Goal: Browse casually

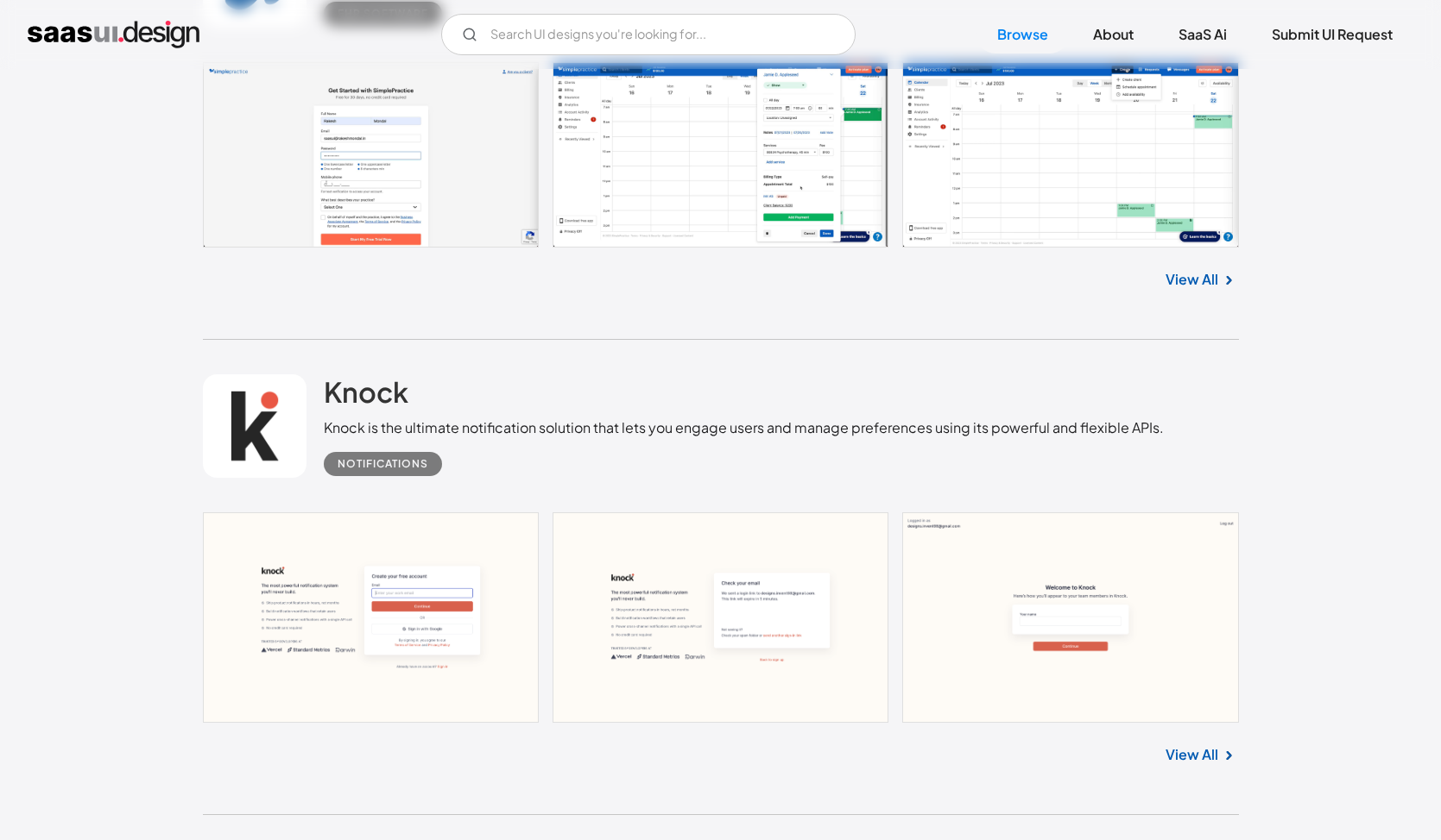
scroll to position [17628, 0]
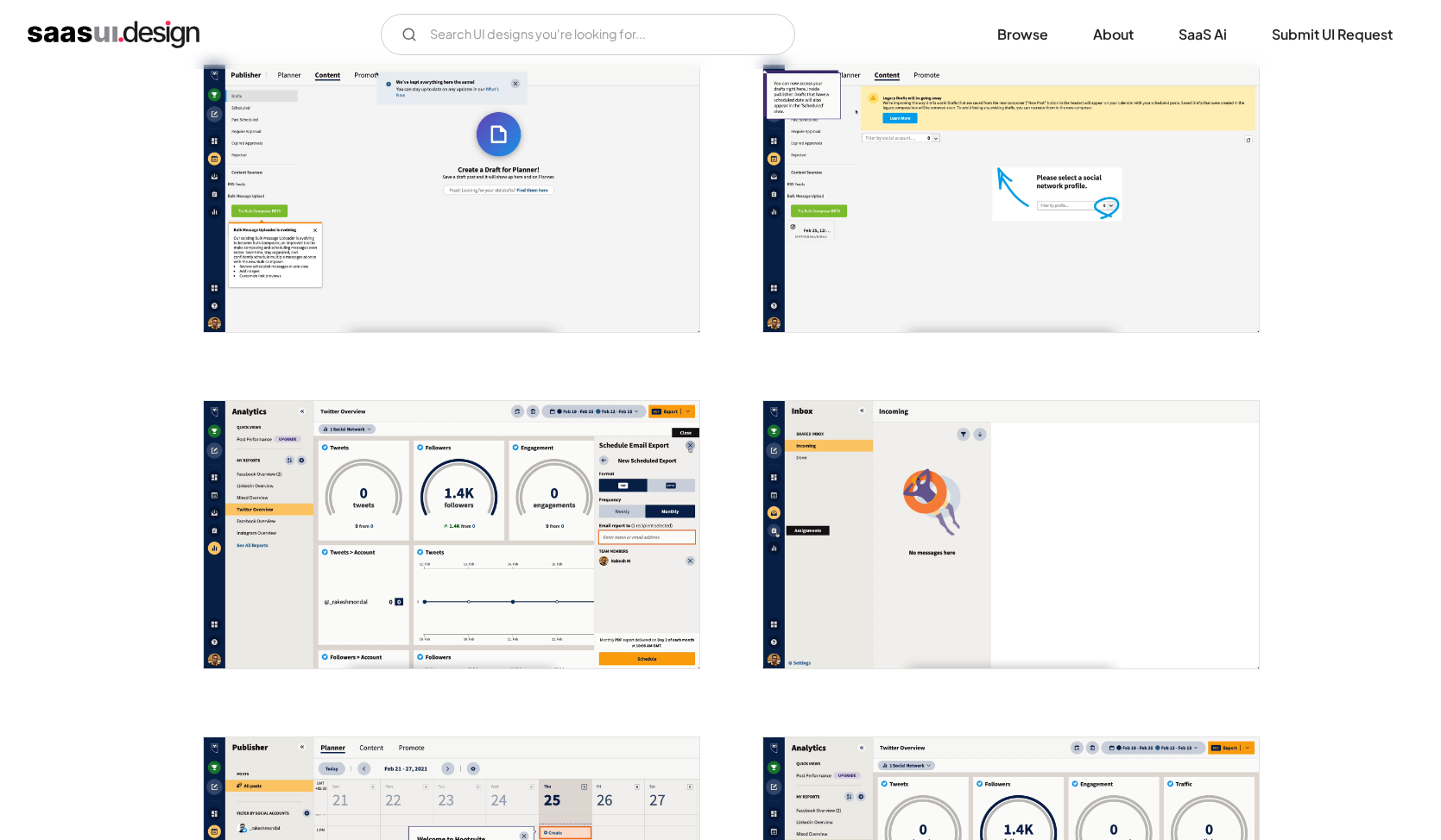
scroll to position [1918, 0]
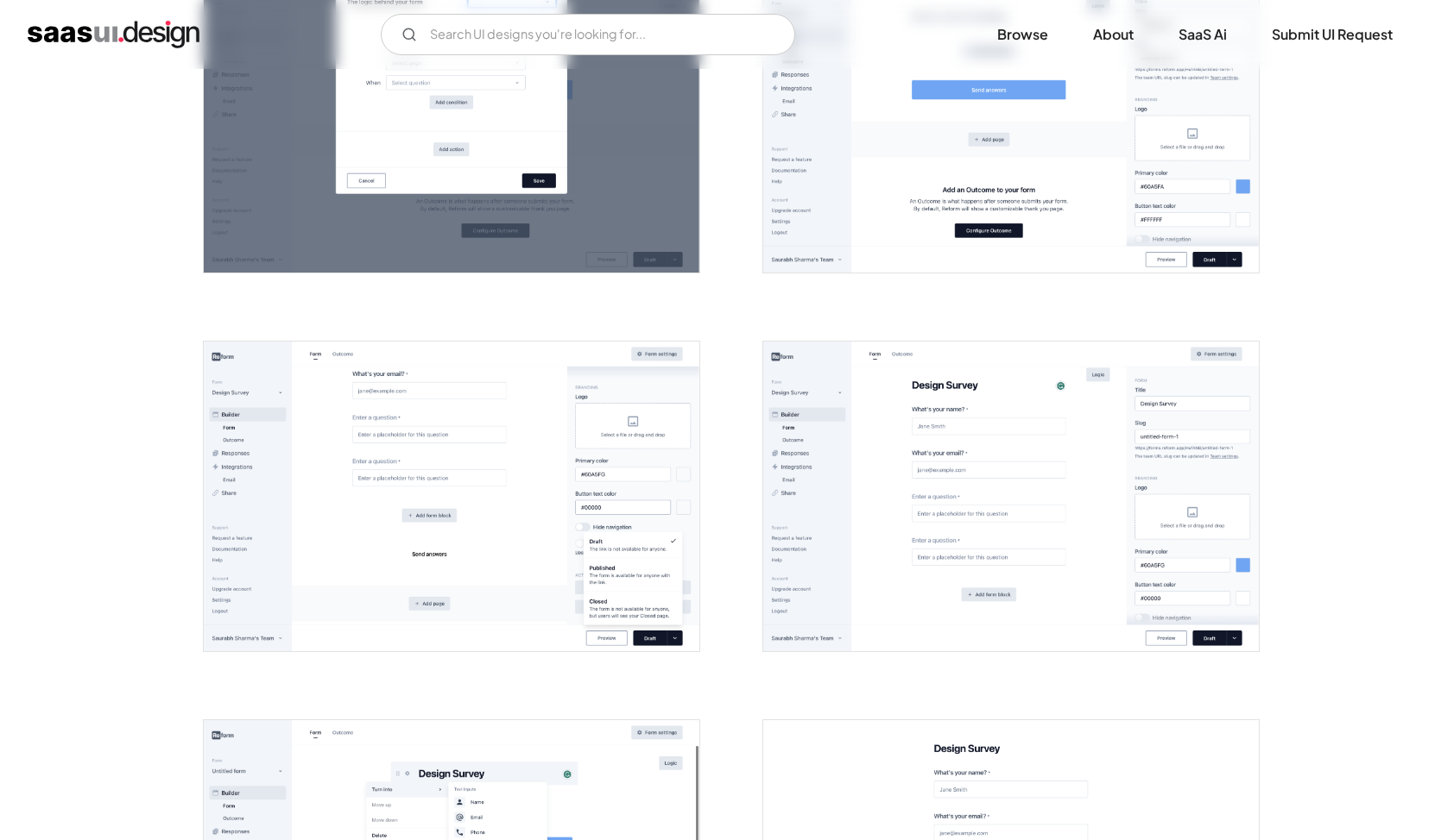
scroll to position [691, 0]
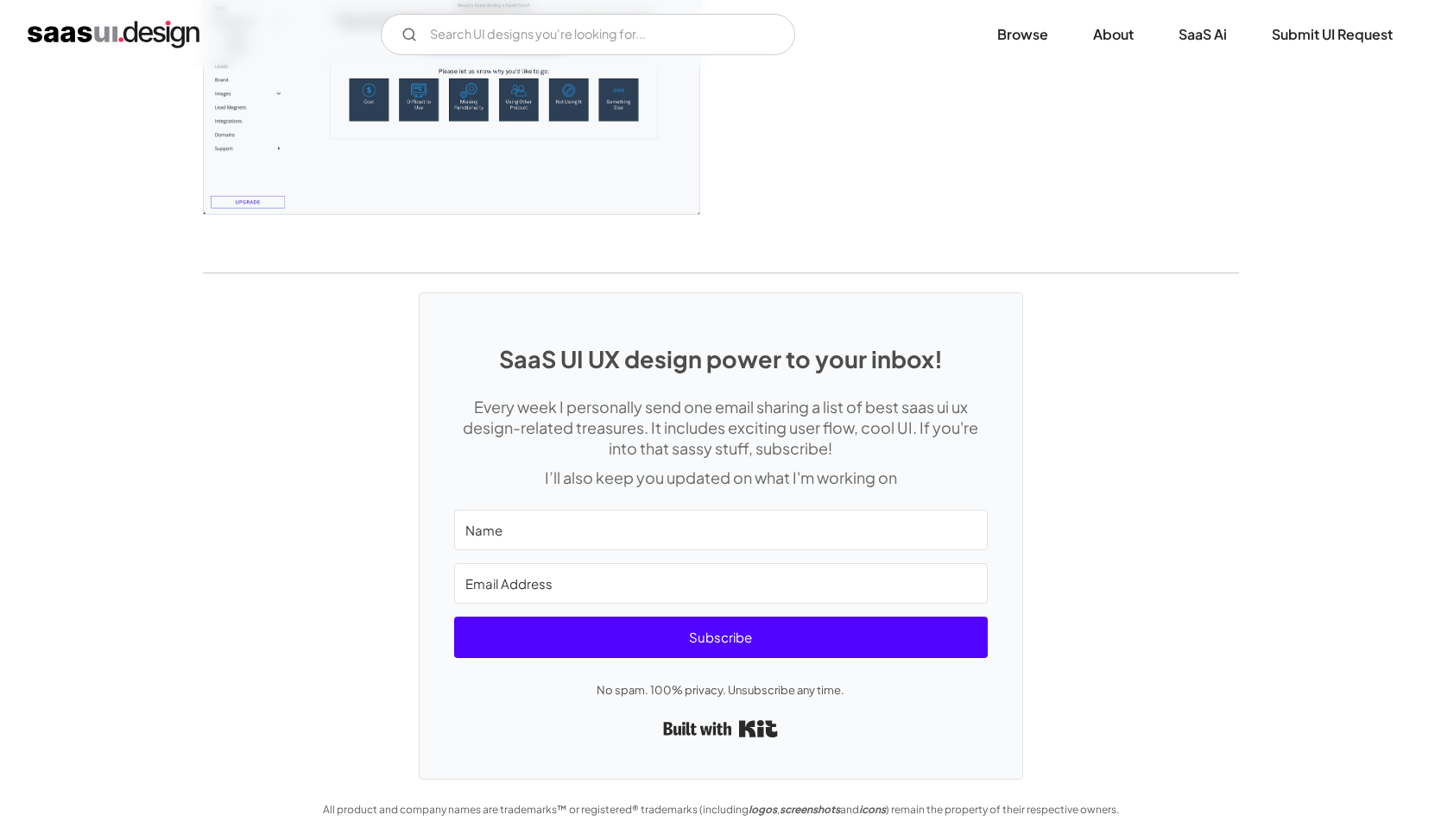
scroll to position [4192, 0]
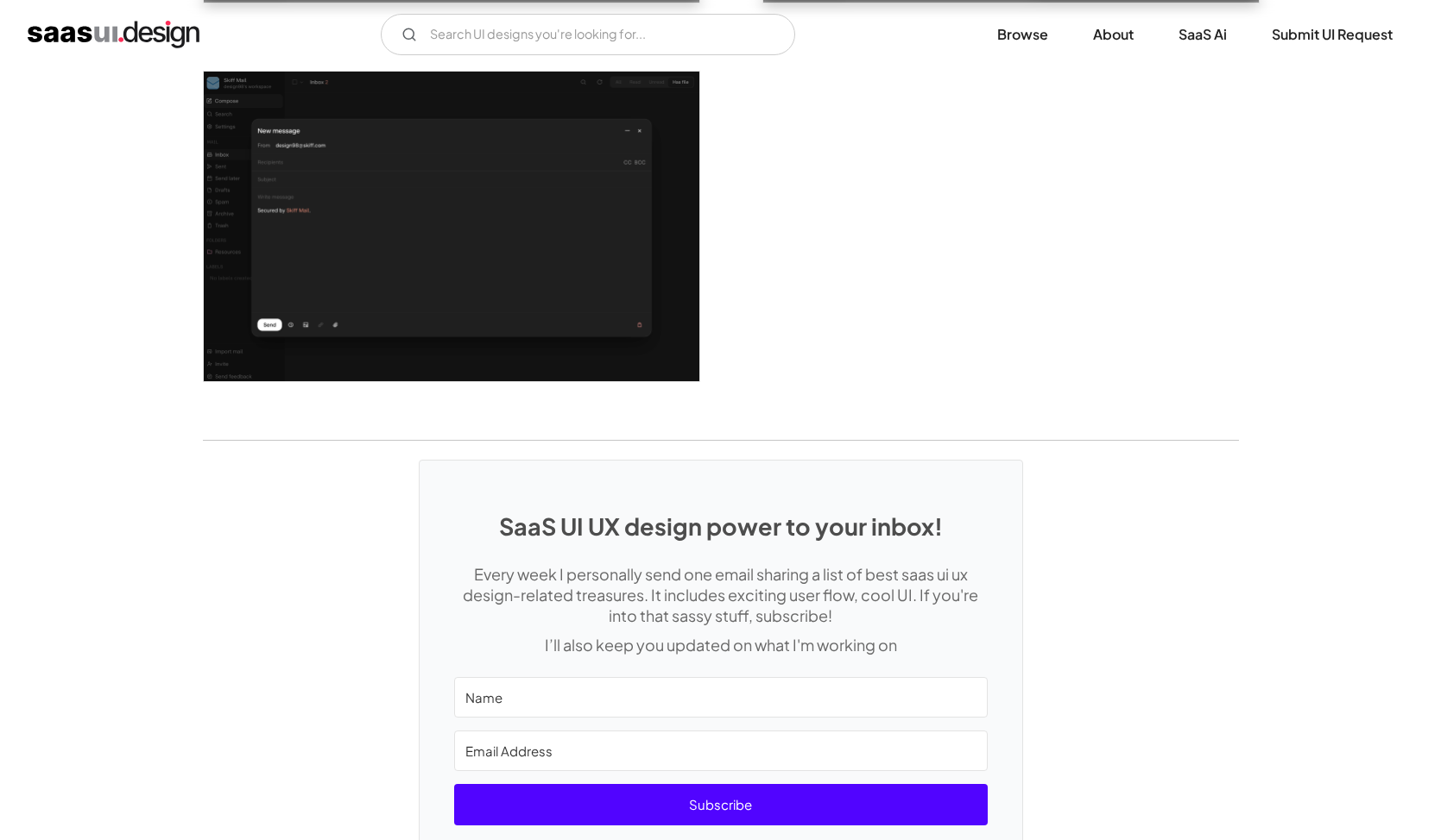
scroll to position [3258, 0]
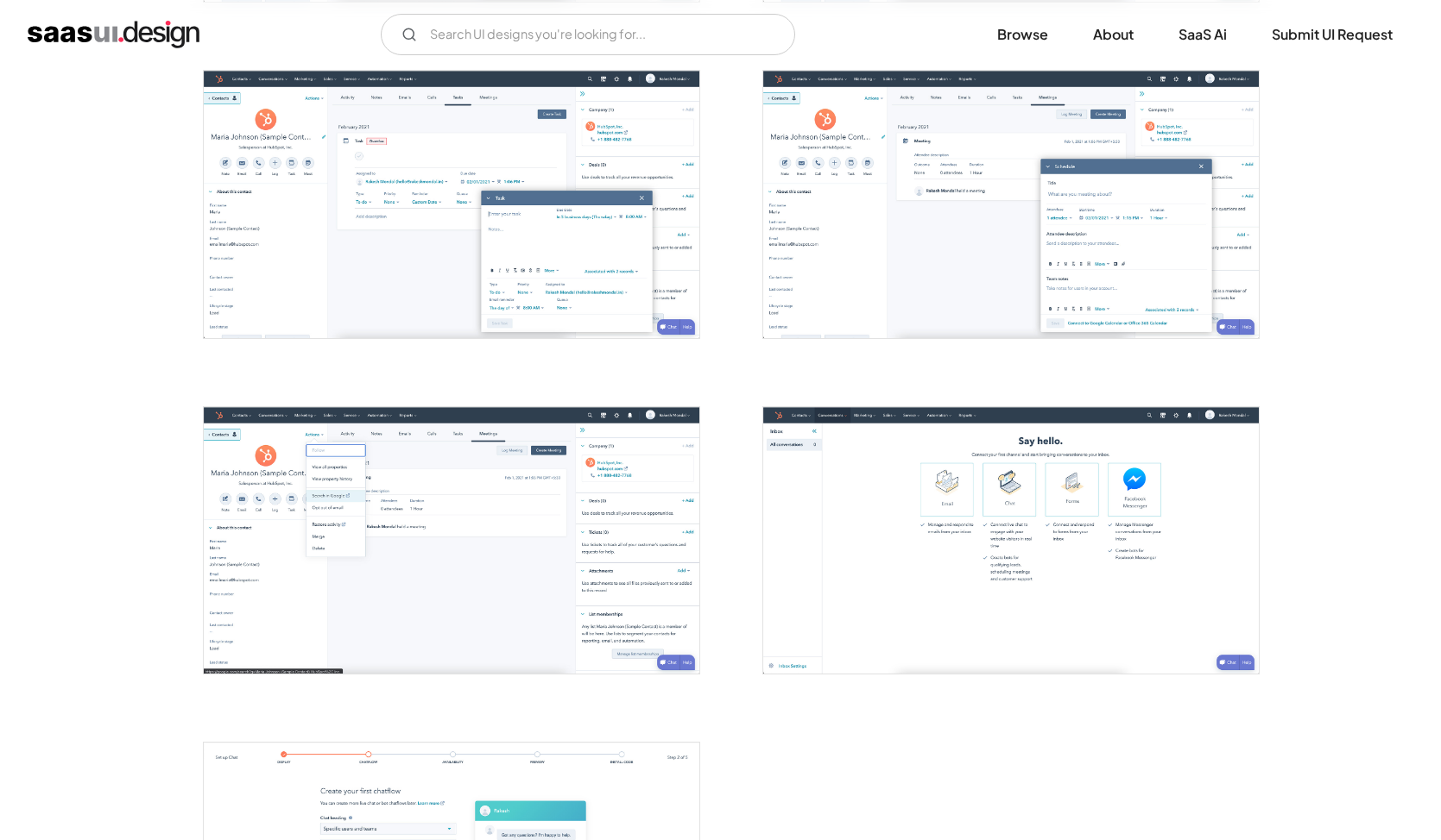
scroll to position [2495, 0]
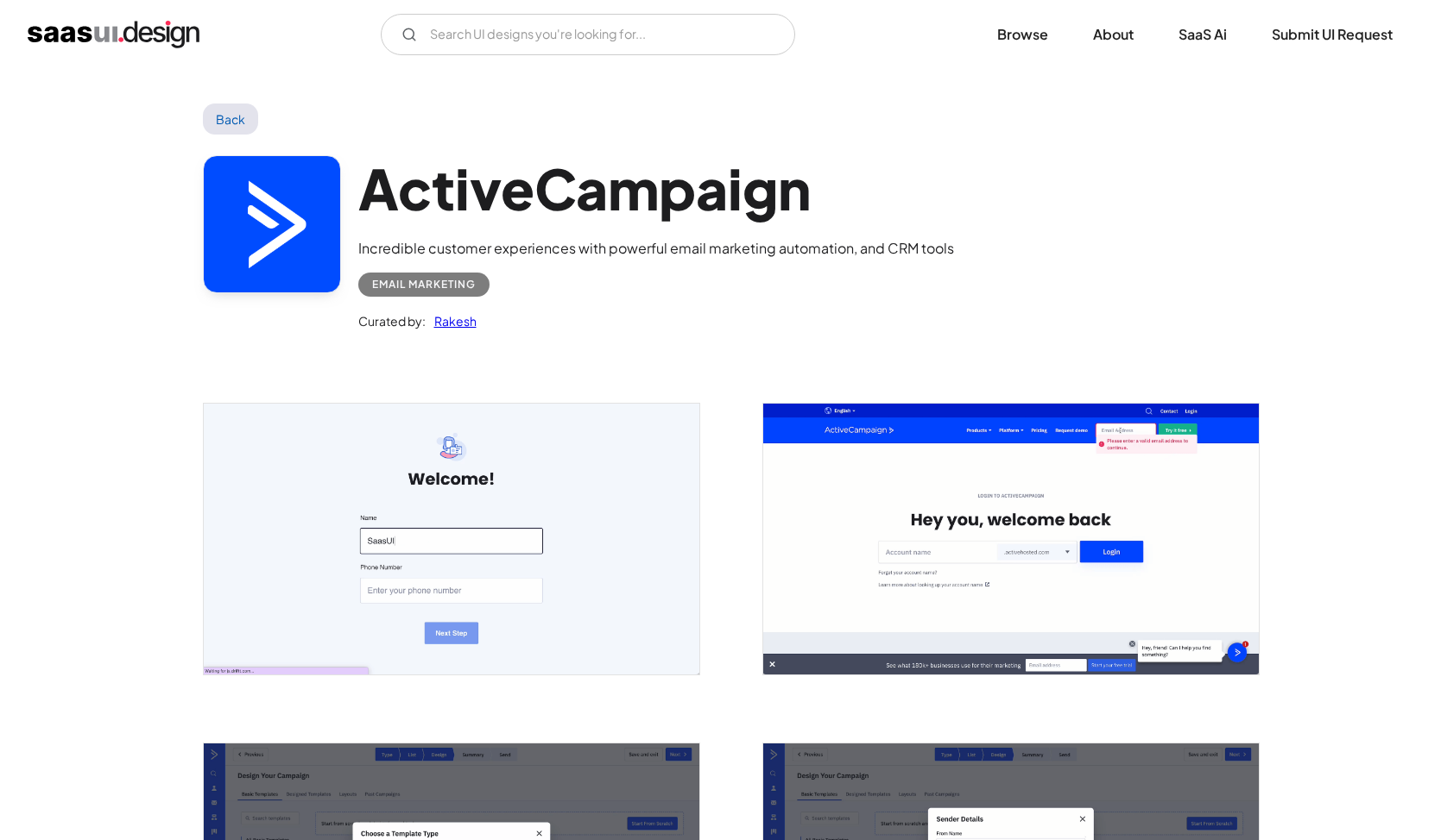
scroll to position [11, 0]
